Goal: Task Accomplishment & Management: Manage account settings

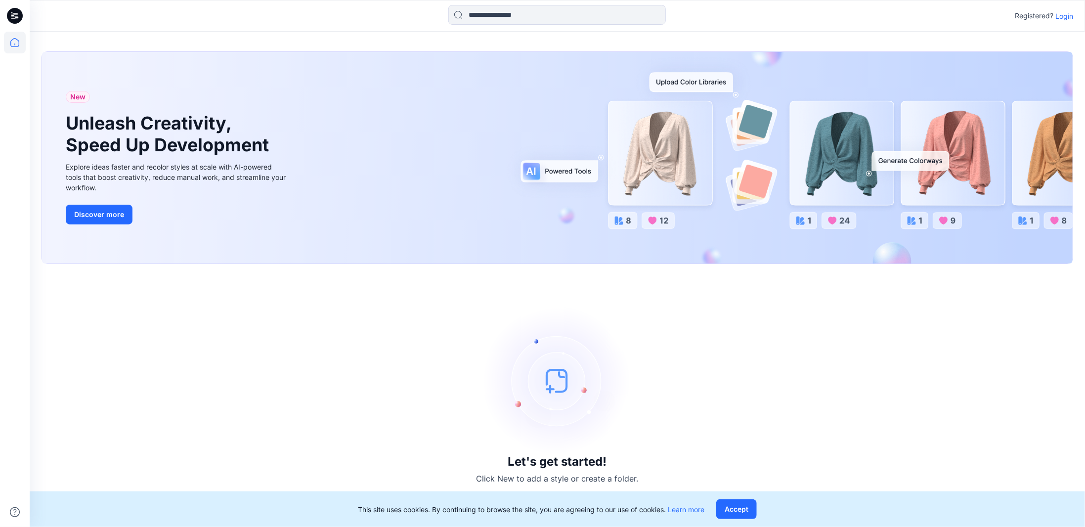
click at [1060, 18] on p "Login" at bounding box center [1064, 16] width 18 height 10
click at [1061, 19] on p "Login" at bounding box center [1064, 16] width 18 height 10
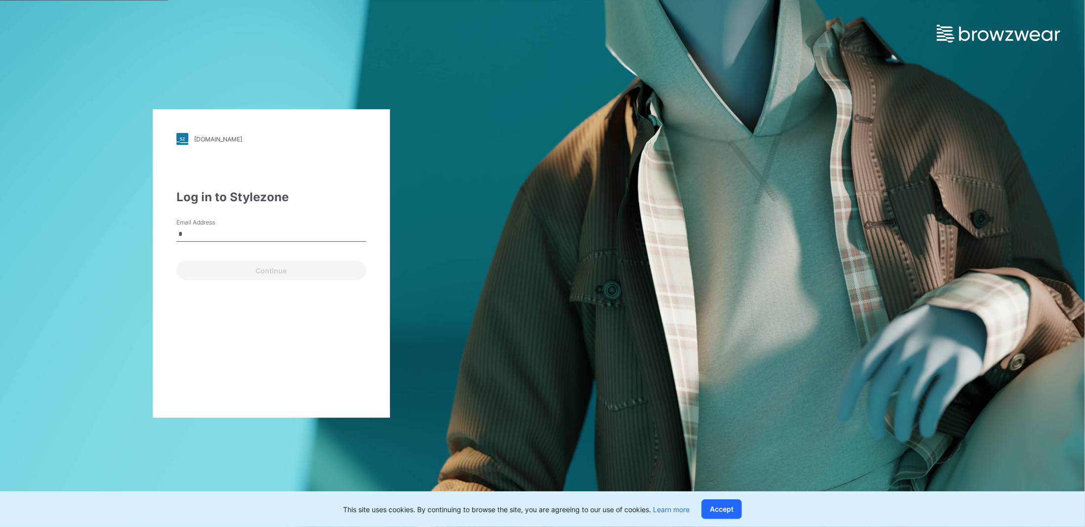
type input "**********"
click at [263, 269] on button "Continue" at bounding box center [271, 271] width 190 height 20
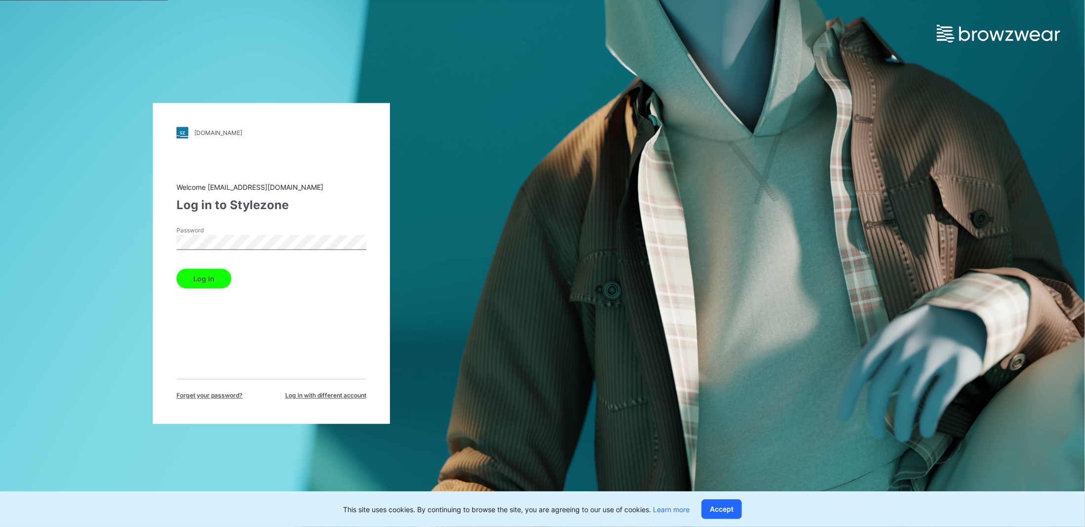
click at [176, 269] on button "Log in" at bounding box center [203, 279] width 55 height 20
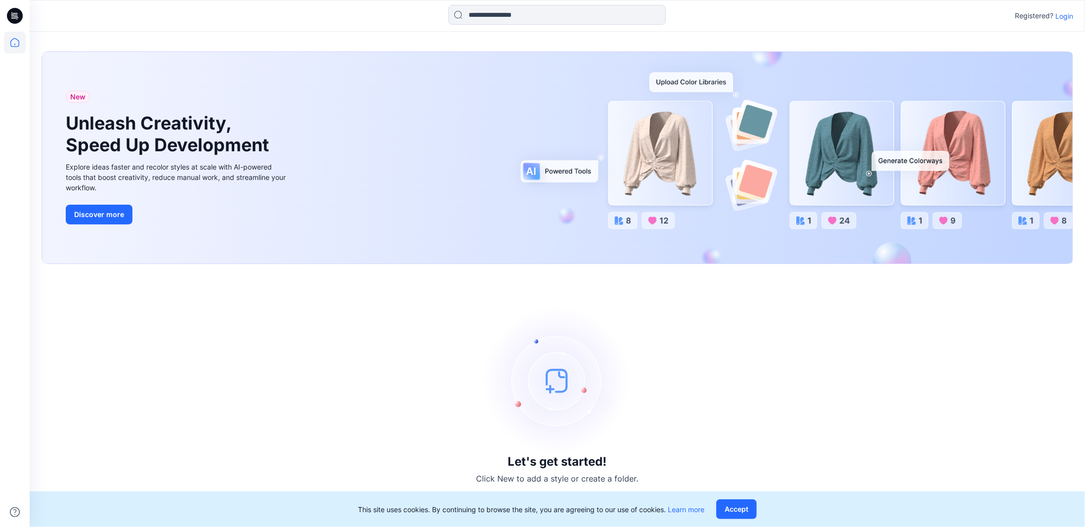
click at [935, 392] on div "Let's get started! Click New to add a style or create a folder." at bounding box center [558, 395] width 1032 height 239
click at [1067, 15] on p "Login" at bounding box center [1064, 16] width 18 height 10
click at [1062, 17] on p "Login" at bounding box center [1064, 16] width 18 height 10
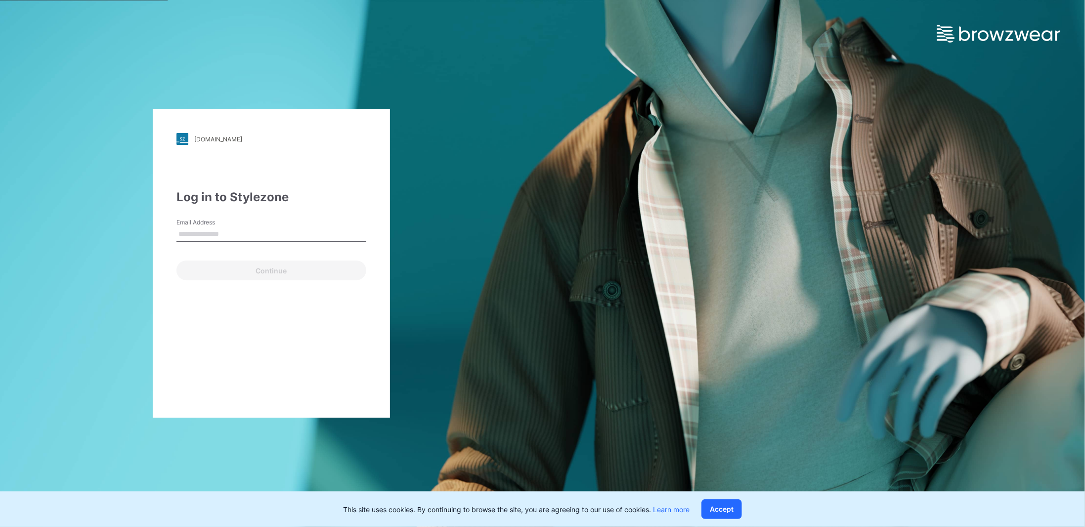
click at [244, 236] on input "Email Address" at bounding box center [271, 234] width 190 height 15
type input "**********"
click at [255, 264] on button "Continue" at bounding box center [271, 271] width 190 height 20
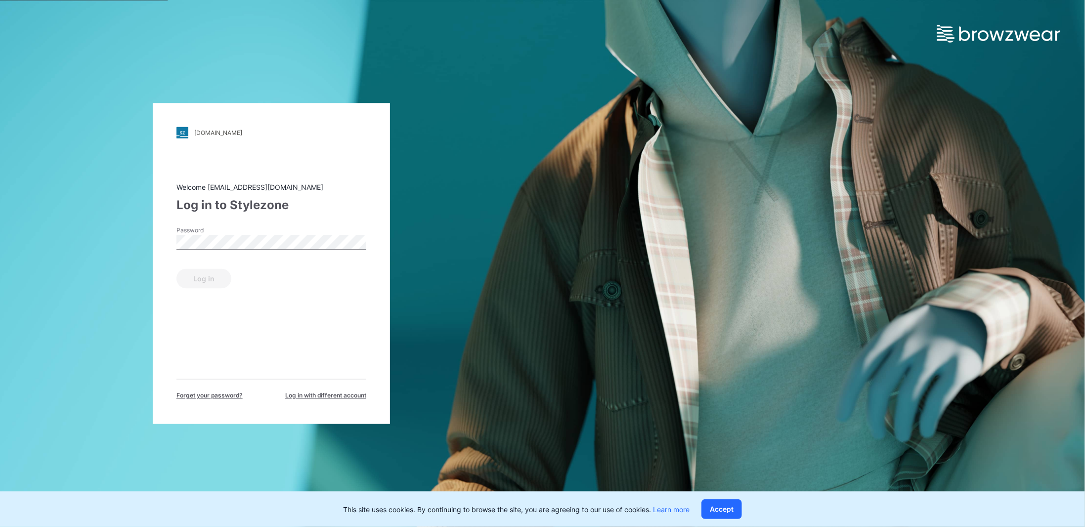
click at [217, 398] on span "Forget your password?" at bounding box center [209, 396] width 66 height 9
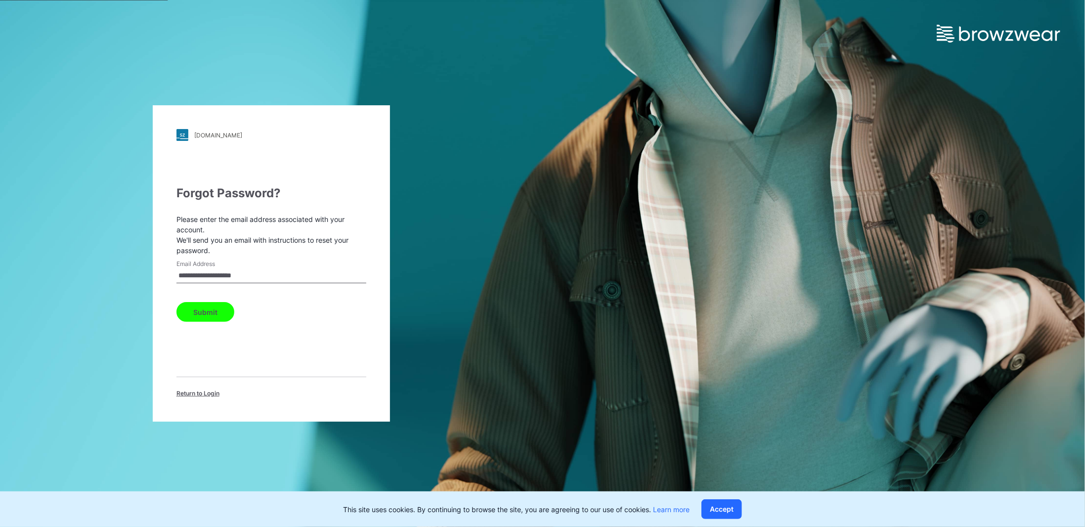
click at [216, 309] on button "Submit" at bounding box center [205, 312] width 58 height 20
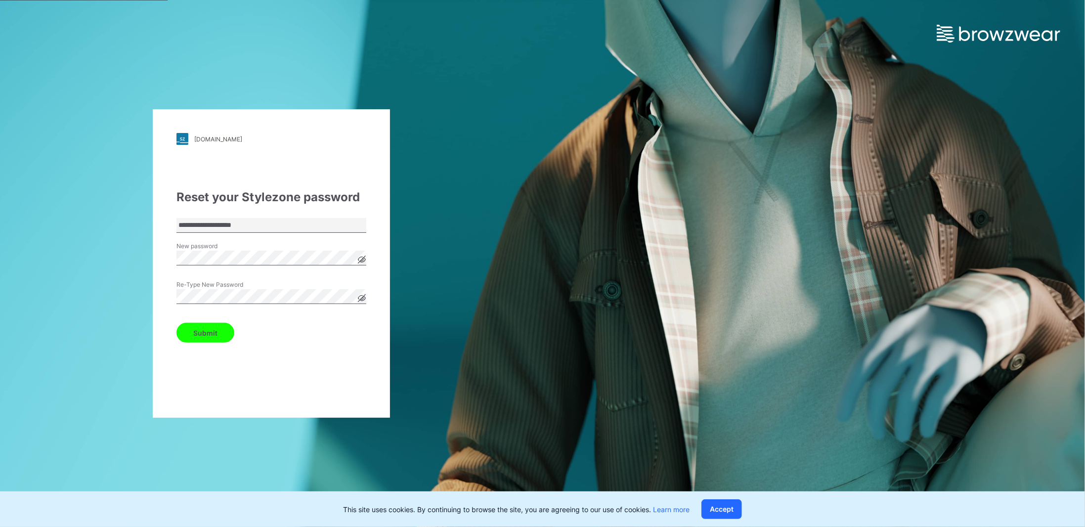
click at [202, 336] on button "Submit" at bounding box center [205, 333] width 58 height 20
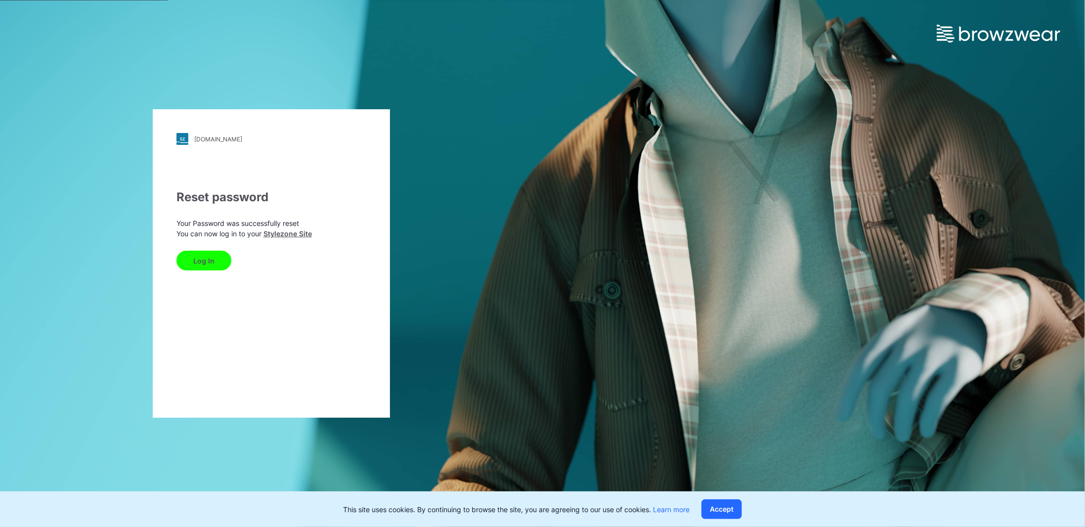
click at [198, 263] on button "Log In" at bounding box center [203, 261] width 55 height 20
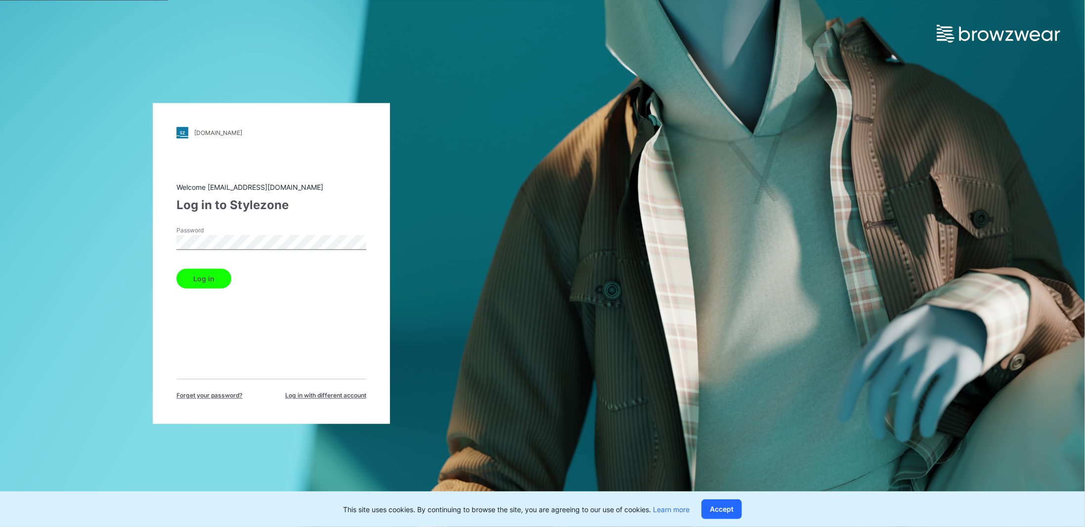
click at [176, 269] on button "Log in" at bounding box center [203, 279] width 55 height 20
